Goal: Find specific page/section: Find specific page/section

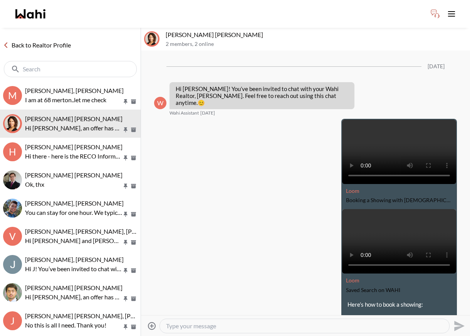
scroll to position [874, 0]
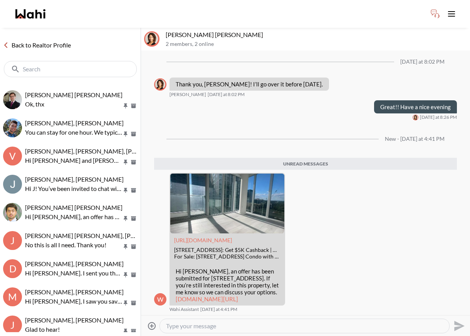
click at [35, 47] on link "Back to Realtor Profile" at bounding box center [37, 45] width 74 height 10
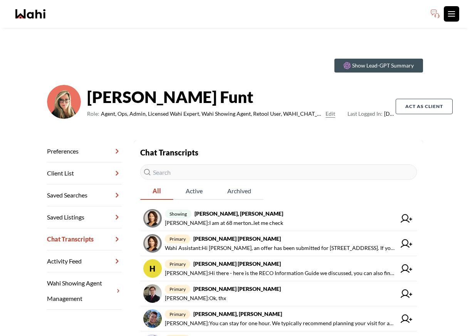
click at [454, 12] on icon "Toggle open navigation menu" at bounding box center [451, 13] width 9 height 9
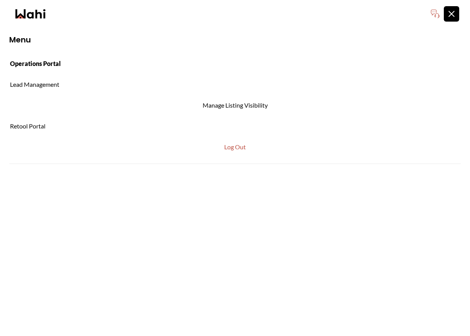
click at [32, 62] on link "Operations Portal" at bounding box center [235, 64] width 470 height 18
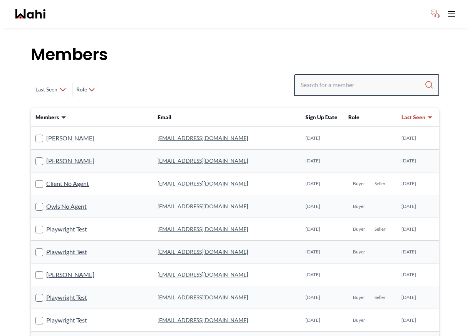
click at [339, 86] on input "Search input" at bounding box center [362, 85] width 124 height 14
type input "b"
type input "ryckman"
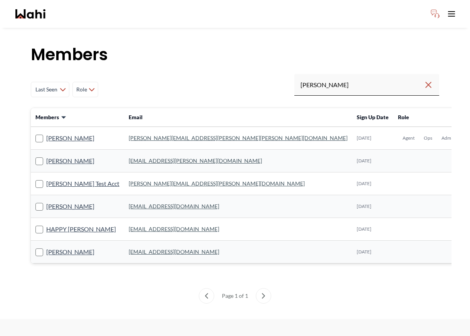
click at [129, 138] on link "michelle.williams@wahi.com" at bounding box center [238, 137] width 219 height 7
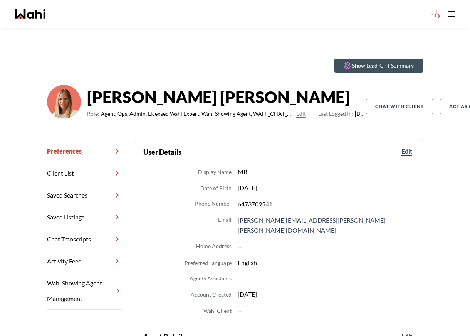
click at [86, 233] on link "Chat Transcripts" at bounding box center [84, 239] width 75 height 22
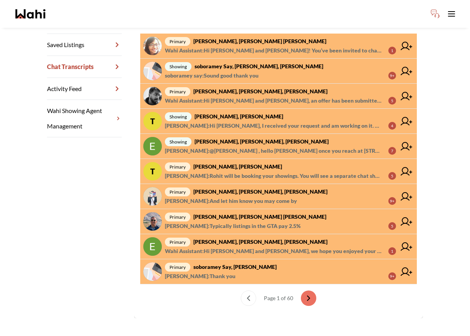
scroll to position [177, 0]
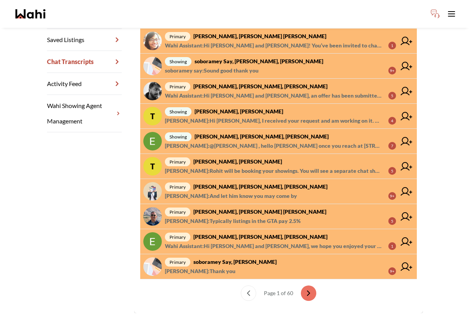
click at [73, 190] on div "Preferences Client List Saved Searches Saved Listings Chat Transcripts Activity…" at bounding box center [90, 138] width 87 height 350
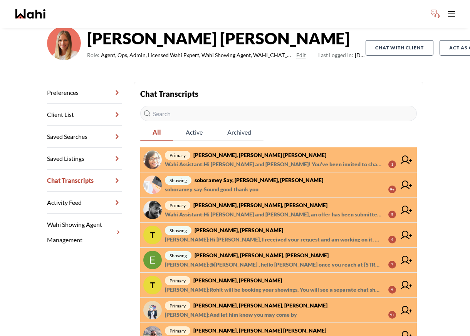
scroll to position [0, 0]
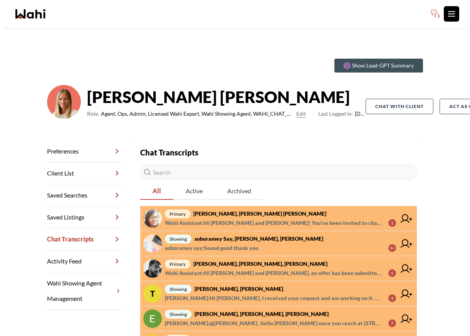
click at [455, 17] on icon "Toggle open navigation menu" at bounding box center [451, 13] width 9 height 9
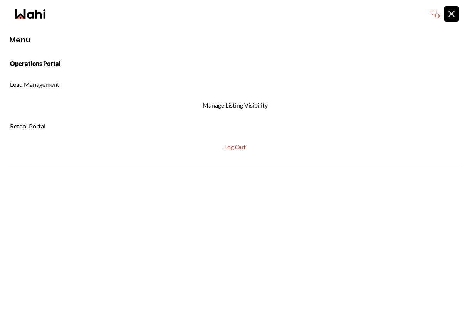
click at [54, 61] on link "Operations Portal" at bounding box center [235, 64] width 470 height 18
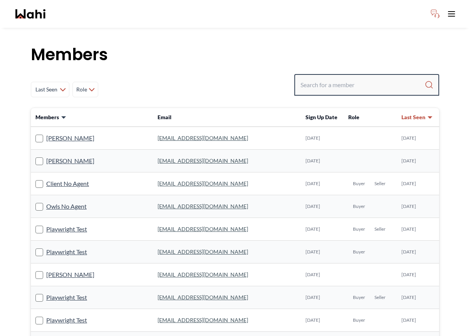
click at [355, 82] on input "Search input" at bounding box center [362, 85] width 124 height 14
type input "[PERSON_NAME]"
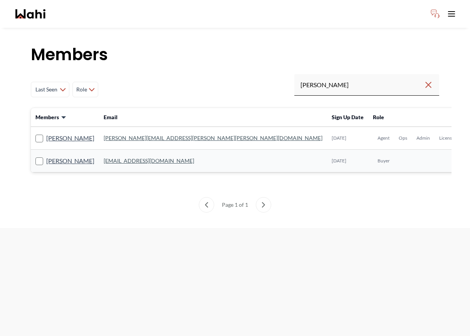
click at [113, 137] on link "barb.funt@wahi.com" at bounding box center [213, 137] width 219 height 7
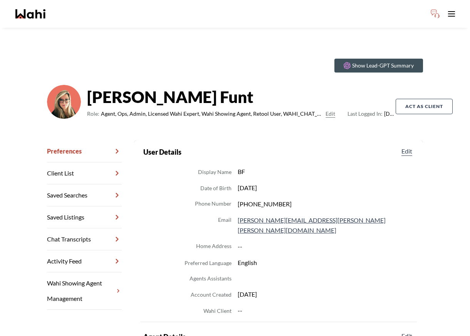
click at [79, 242] on link "Chat Transcripts" at bounding box center [84, 239] width 75 height 22
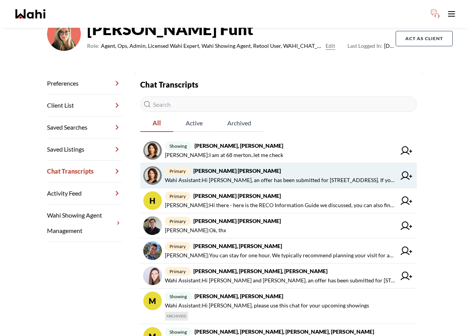
scroll to position [84, 0]
